Goal: Information Seeking & Learning: Learn about a topic

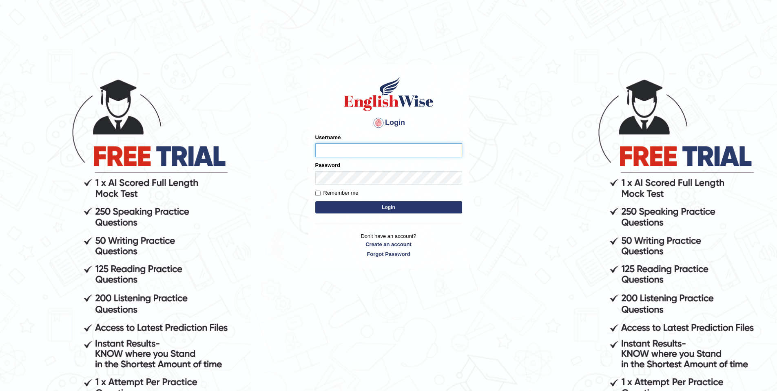
type input "purushottam_parramatta"
click at [437, 208] on button "Login" at bounding box center [388, 207] width 147 height 12
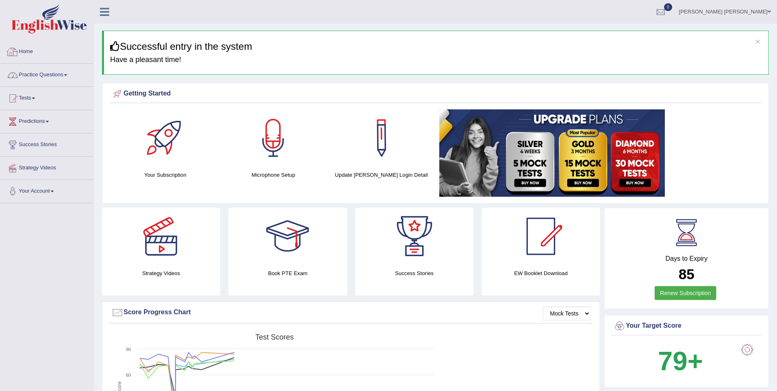
click at [64, 69] on link "Practice Questions" at bounding box center [46, 74] width 93 height 20
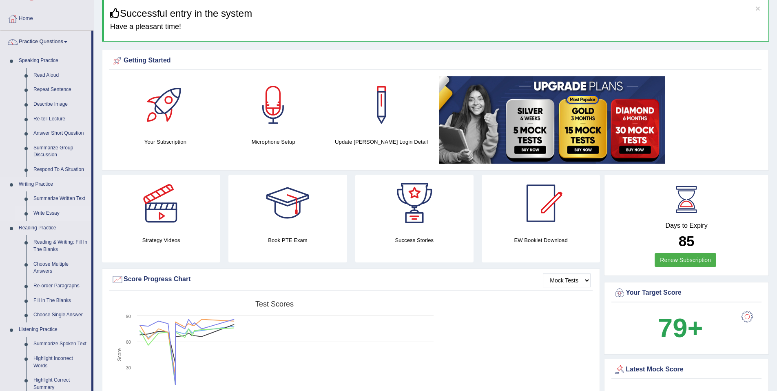
scroll to position [67, 0]
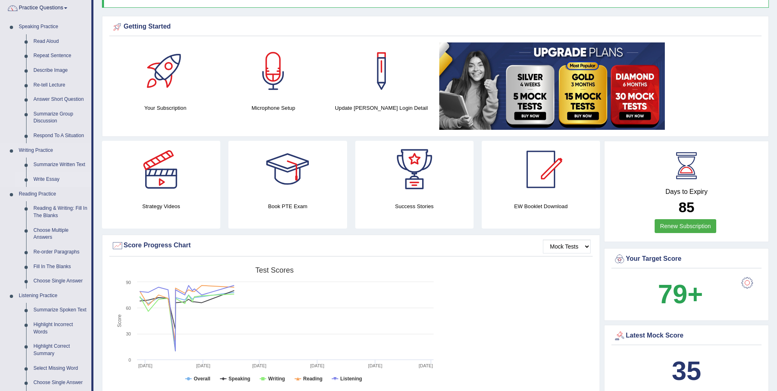
click at [58, 180] on link "Write Essay" at bounding box center [61, 179] width 62 height 15
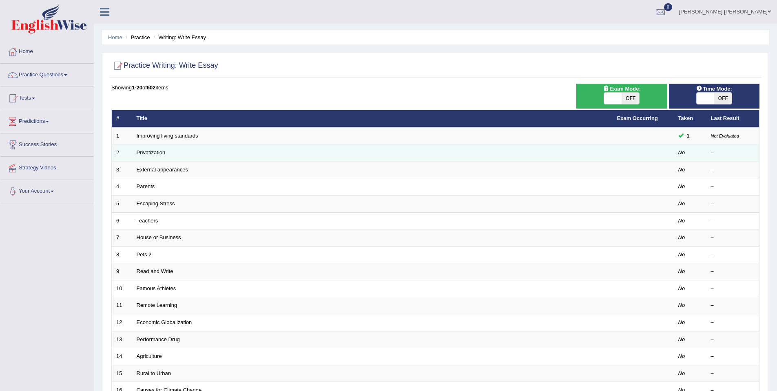
click at [148, 157] on td "Privatization" at bounding box center [372, 152] width 481 height 17
click at [149, 155] on link "Privatization" at bounding box center [151, 152] width 29 height 6
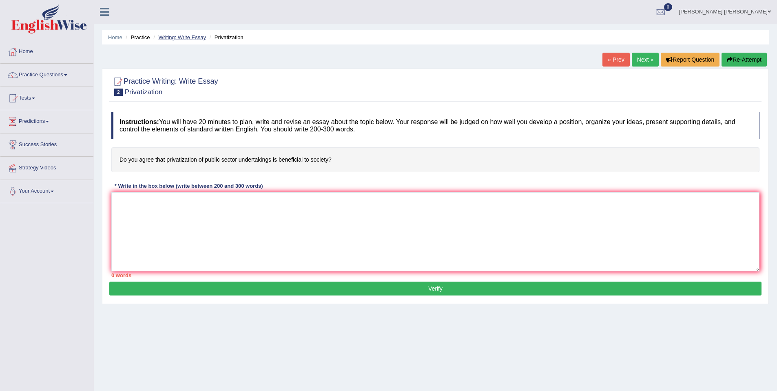
click at [202, 34] on link "Writing: Write Essay" at bounding box center [182, 37] width 48 height 6
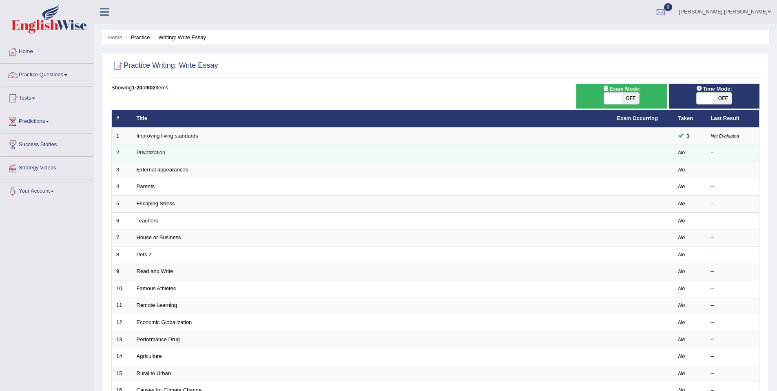
click at [163, 154] on link "Privatization" at bounding box center [151, 152] width 29 height 6
